Goal: Task Accomplishment & Management: Manage account settings

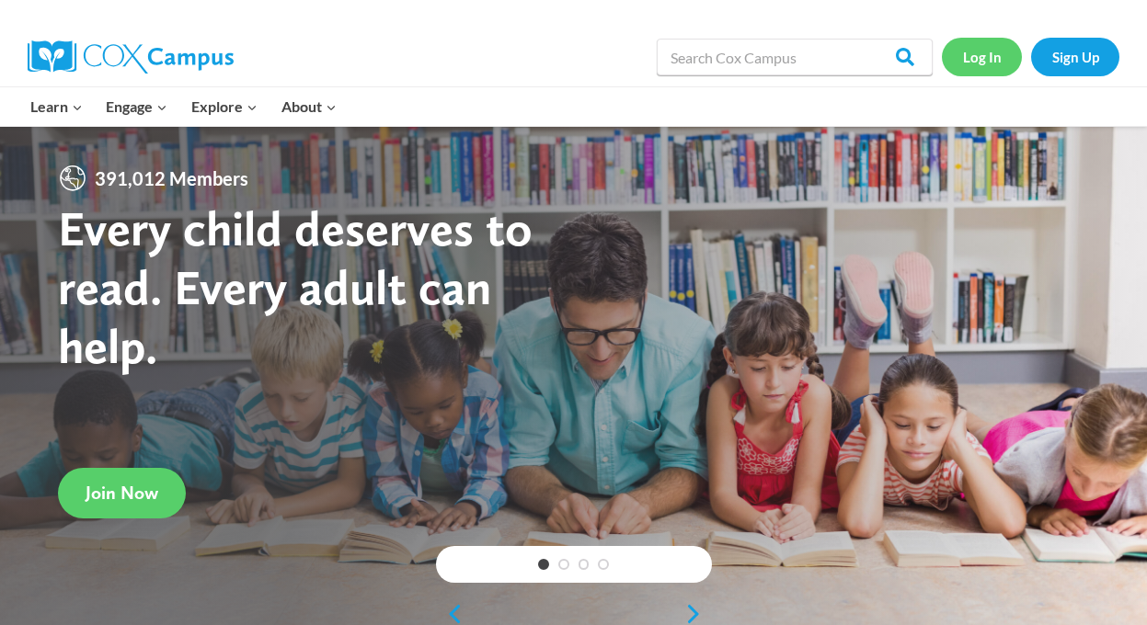
click at [975, 59] on link "Log In" at bounding box center [982, 57] width 80 height 38
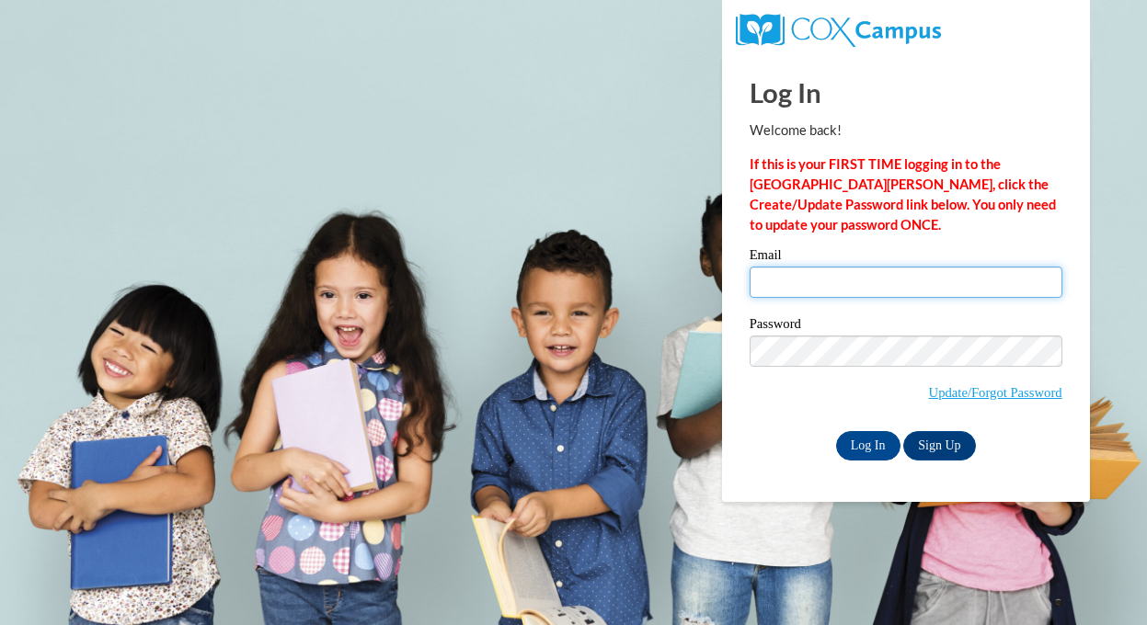
click at [792, 276] on input "Email" at bounding box center [905, 282] width 313 height 31
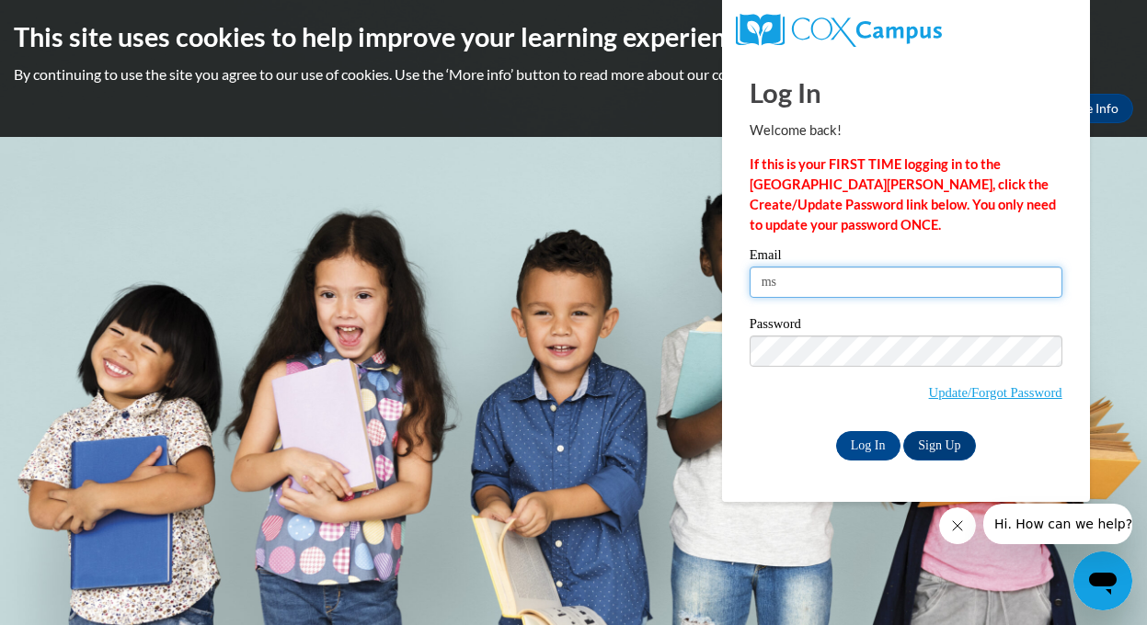
type input "m"
type input "nmrivera@waukesha.k12.wi.us"
